Goal: Entertainment & Leisure: Browse casually

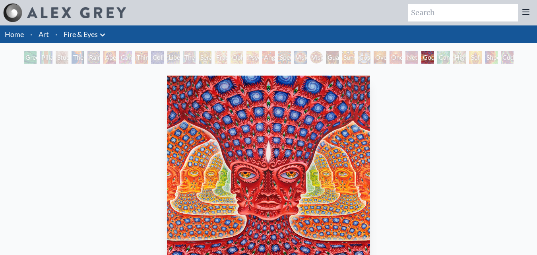
click at [52, 55] on div "Pillar of Awareness" at bounding box center [46, 57] width 13 height 13
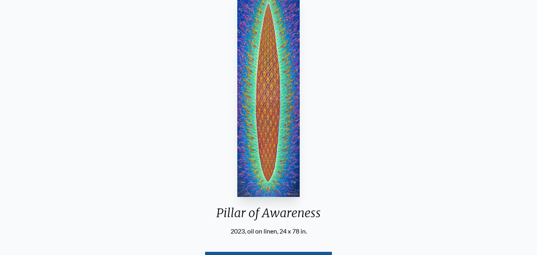
scroll to position [40, 0]
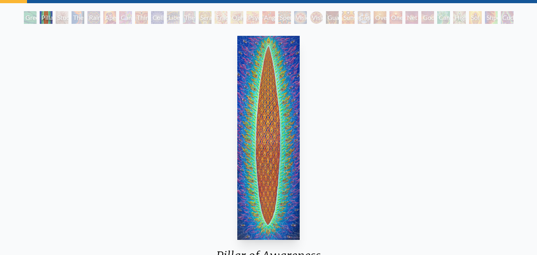
click at [74, 14] on div "The Torch" at bounding box center [78, 17] width 13 height 13
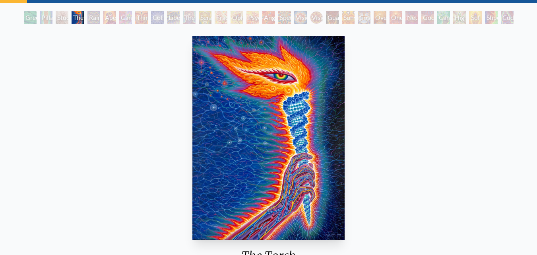
click at [24, 18] on div "Green Hand" at bounding box center [30, 17] width 13 height 13
